Goal: Check status: Check status

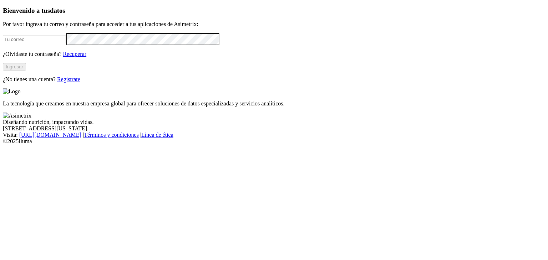
type input "frank.chico@premexcorp.com"
click at [26, 71] on button "Ingresar" at bounding box center [14, 66] width 23 height 7
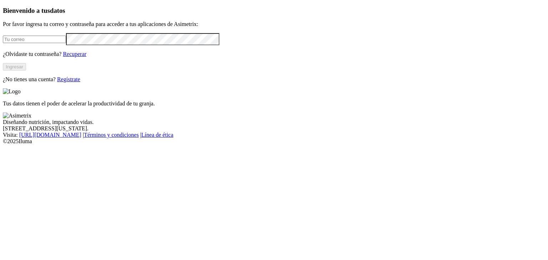
type input "frank.chico@premexcorp.com"
click at [26, 71] on button "Ingresar" at bounding box center [14, 66] width 23 height 7
